Goal: Task Accomplishment & Management: Manage account settings

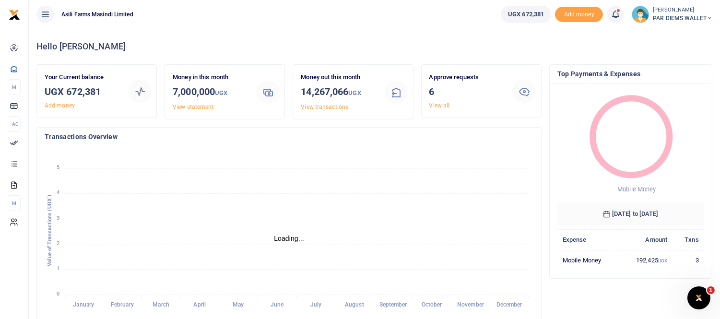
click at [615, 16] on icon at bounding box center [616, 14] width 10 height 11
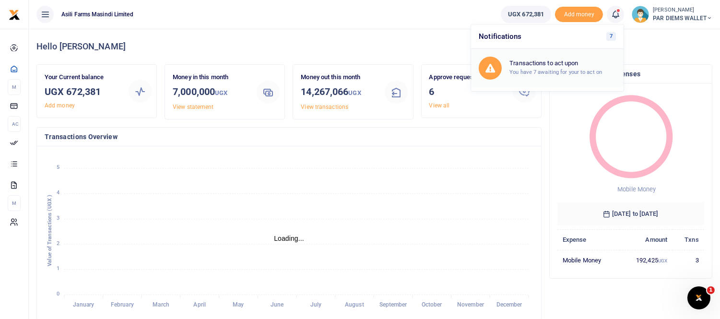
click at [550, 60] on h6 "Transactions to act upon" at bounding box center [563, 63] width 107 height 8
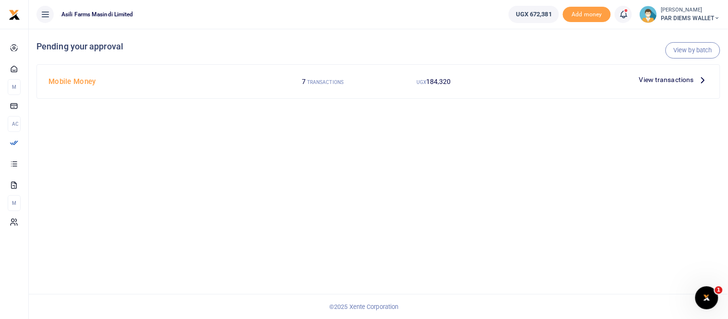
click at [704, 79] on icon at bounding box center [703, 79] width 11 height 11
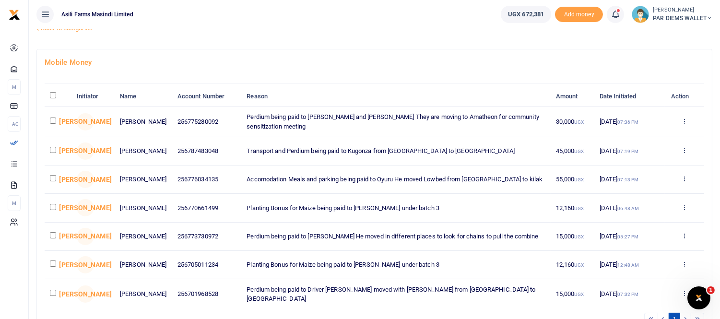
scroll to position [53, 0]
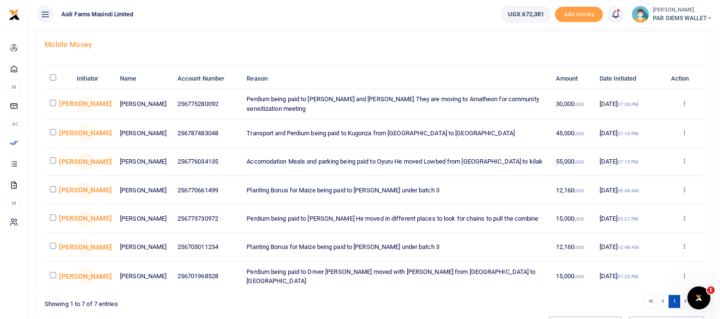
click at [53, 103] on input "checkbox" at bounding box center [53, 103] width 6 height 6
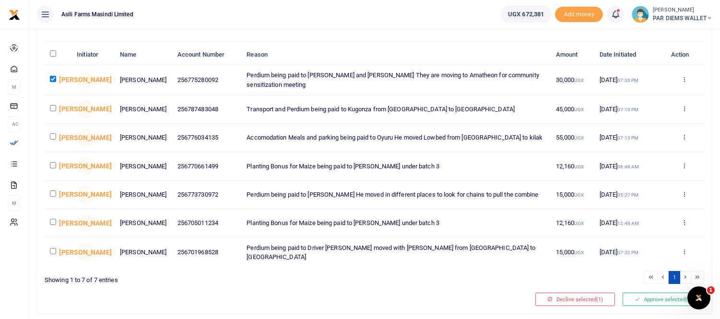
scroll to position [103, 0]
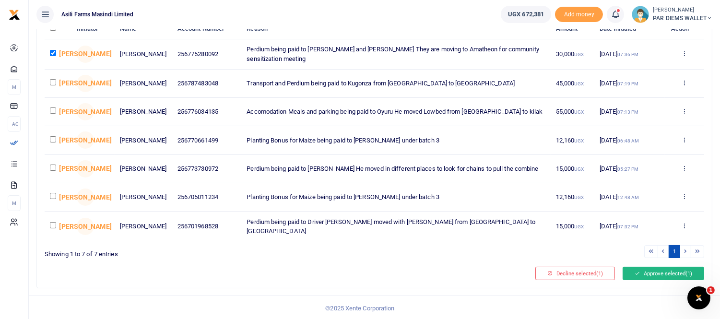
click at [640, 270] on button "Approve selected (1)" at bounding box center [664, 273] width 82 height 13
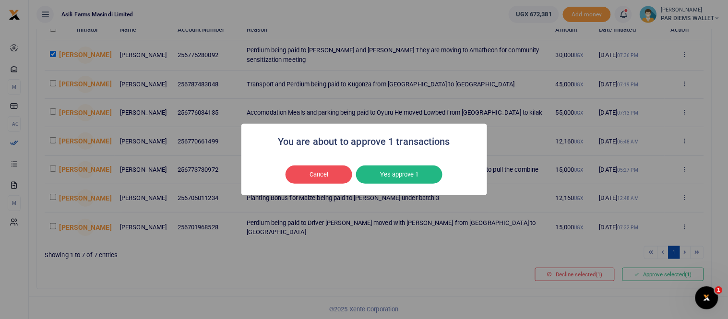
click at [300, 278] on div "You are about to approve 1 transactions × Cancel No Yes approve 1" at bounding box center [364, 159] width 728 height 319
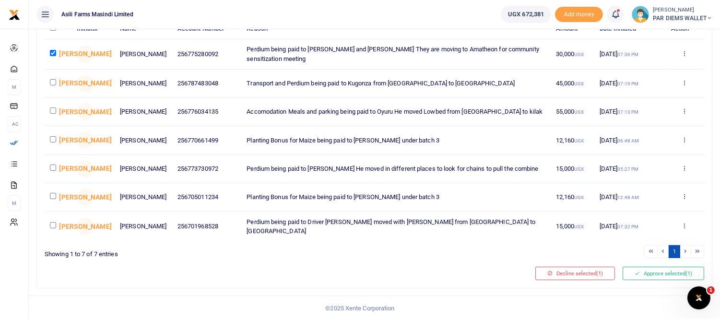
scroll to position [0, 0]
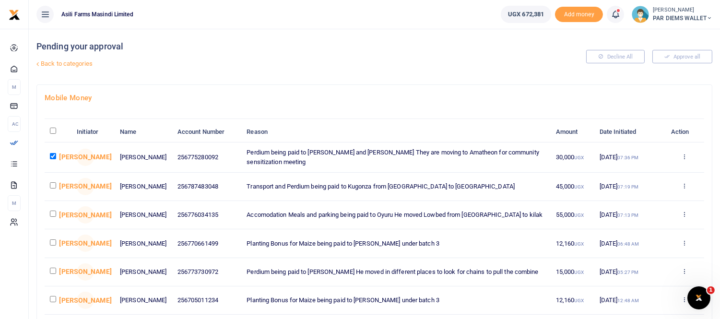
click at [51, 155] on input "checkbox" at bounding box center [53, 156] width 6 height 6
checkbox input "false"
